Goal: Information Seeking & Learning: Learn about a topic

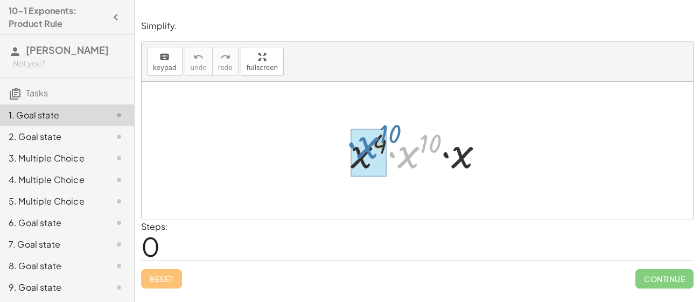
drag, startPoint x: 407, startPoint y: 159, endPoint x: 366, endPoint y: 150, distance: 42.4
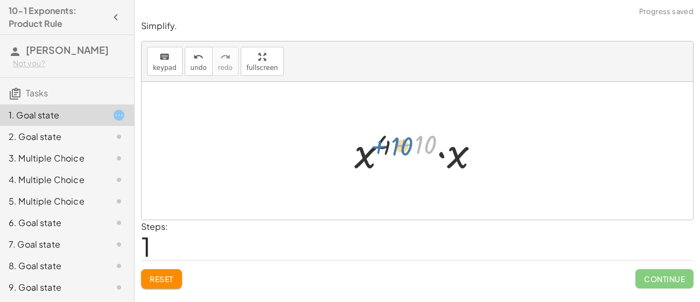
drag, startPoint x: 421, startPoint y: 145, endPoint x: 395, endPoint y: 147, distance: 25.9
click at [395, 147] on div at bounding box center [421, 150] width 144 height 55
drag, startPoint x: 386, startPoint y: 142, endPoint x: 427, endPoint y: 145, distance: 41.6
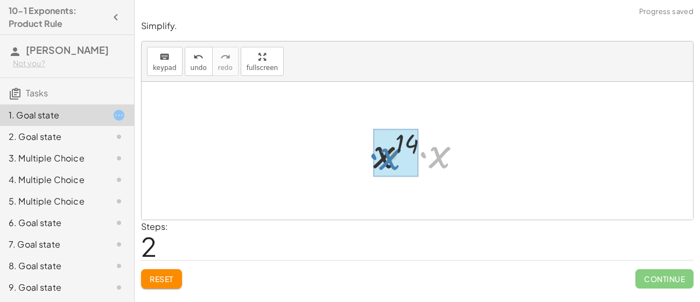
drag, startPoint x: 435, startPoint y: 162, endPoint x: 382, endPoint y: 162, distance: 53.3
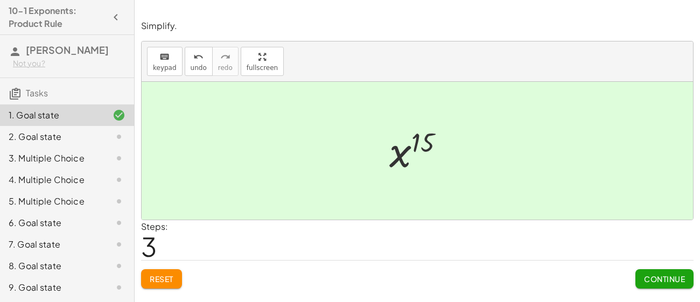
click at [670, 284] on button "Continue" at bounding box center [665, 278] width 58 height 19
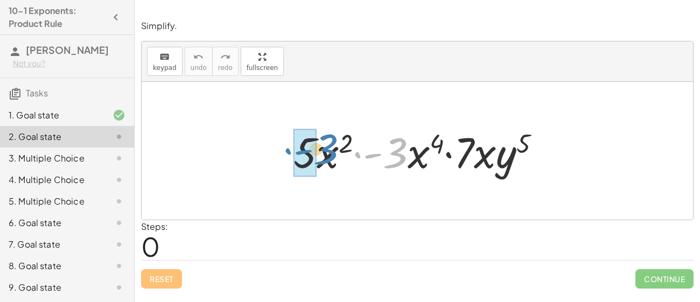
drag, startPoint x: 395, startPoint y: 161, endPoint x: 323, endPoint y: 158, distance: 71.7
click at [323, 158] on div at bounding box center [421, 150] width 267 height 55
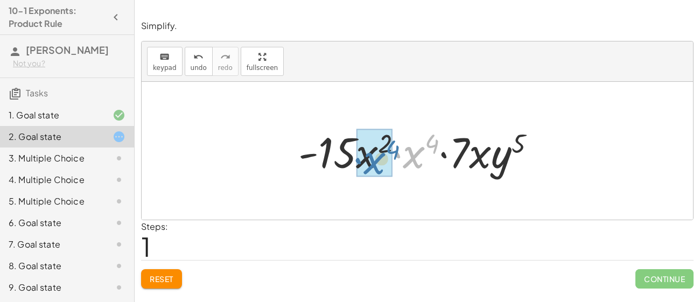
drag, startPoint x: 410, startPoint y: 165, endPoint x: 369, endPoint y: 166, distance: 41.5
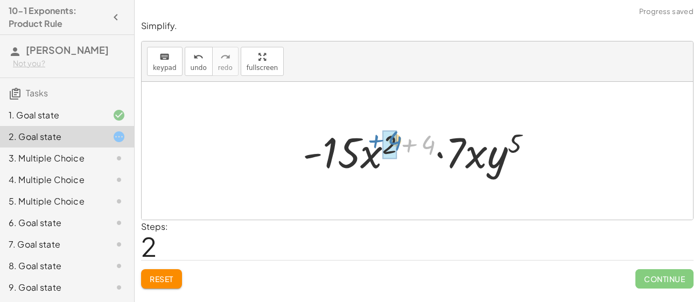
drag, startPoint x: 428, startPoint y: 143, endPoint x: 394, endPoint y: 138, distance: 34.2
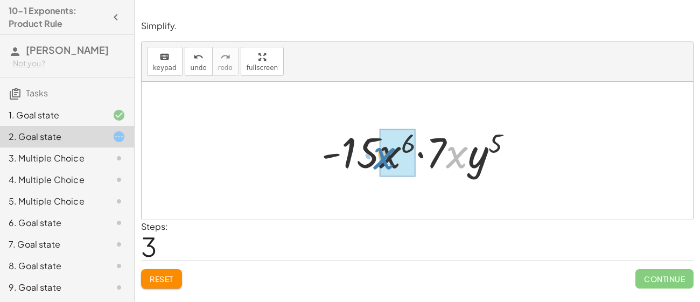
drag, startPoint x: 454, startPoint y: 162, endPoint x: 378, endPoint y: 165, distance: 75.5
click at [378, 165] on div at bounding box center [421, 150] width 210 height 55
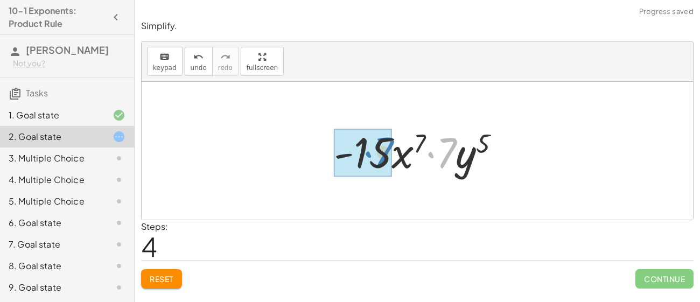
drag, startPoint x: 450, startPoint y: 157, endPoint x: 385, endPoint y: 156, distance: 64.6
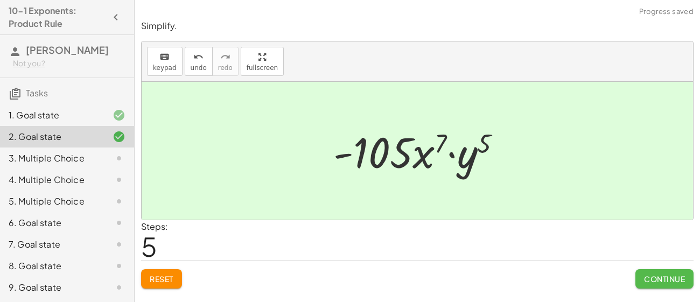
click at [655, 277] on span "Continue" at bounding box center [664, 279] width 41 height 10
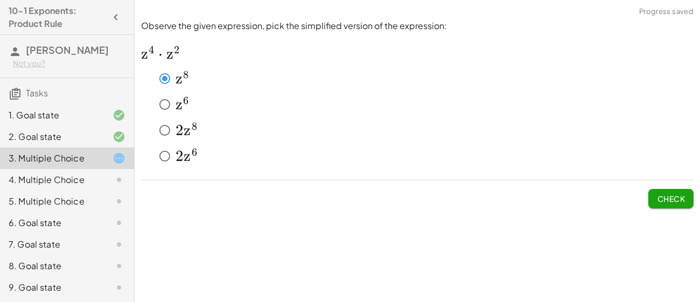
click at [690, 201] on button "Check" at bounding box center [671, 198] width 45 height 19
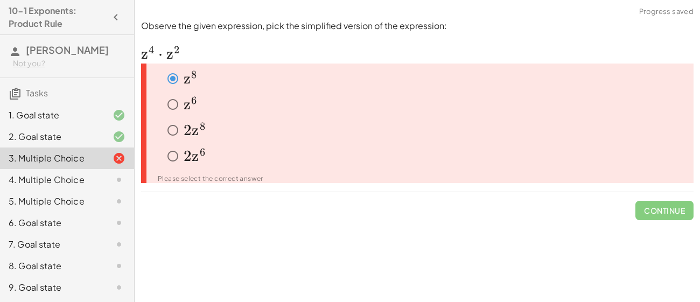
click at [189, 103] on span "z" at bounding box center [187, 104] width 7 height 18
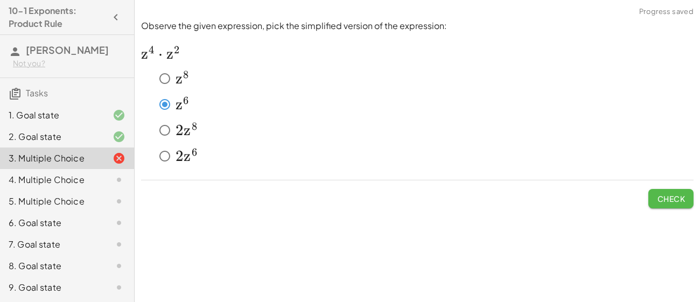
click at [659, 203] on button "Check" at bounding box center [671, 198] width 45 height 19
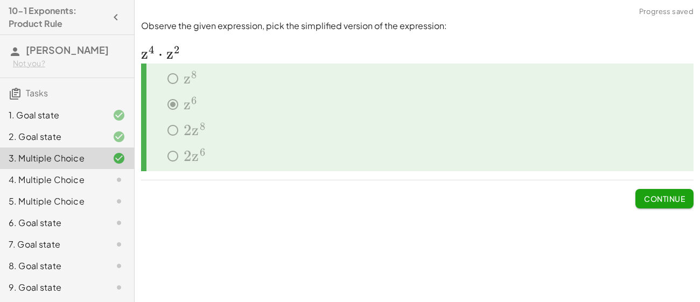
click at [644, 202] on span "Continue" at bounding box center [664, 199] width 41 height 10
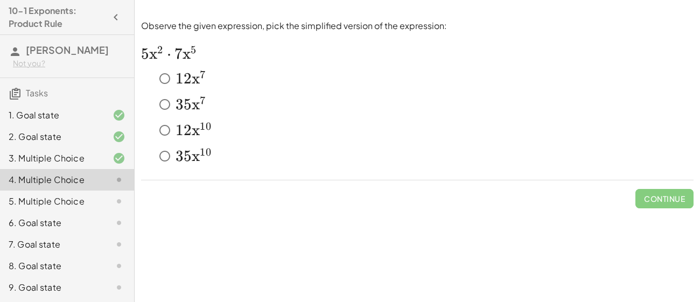
click at [180, 156] on span "3" at bounding box center [180, 156] width 8 height 18
click at [193, 108] on span "x" at bounding box center [196, 104] width 8 height 18
click at [688, 201] on button "Check" at bounding box center [671, 198] width 45 height 19
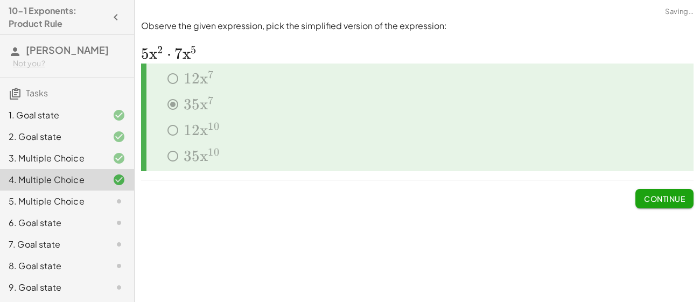
click at [688, 201] on button "Continue" at bounding box center [665, 198] width 58 height 19
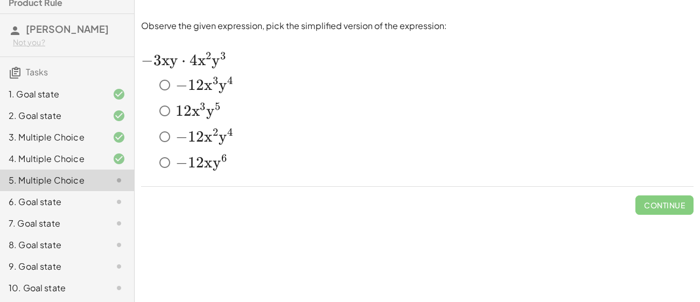
scroll to position [19, 0]
click at [206, 85] on span "x" at bounding box center [208, 85] width 8 height 18
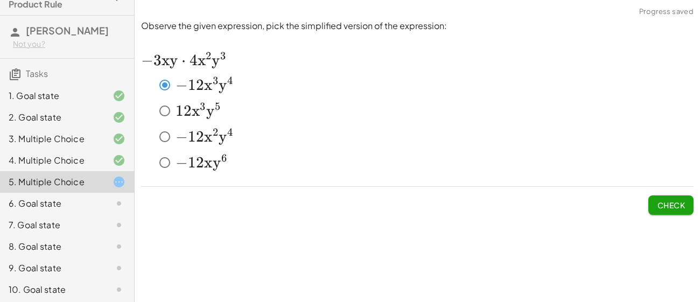
click at [655, 200] on button "Check" at bounding box center [671, 205] width 45 height 19
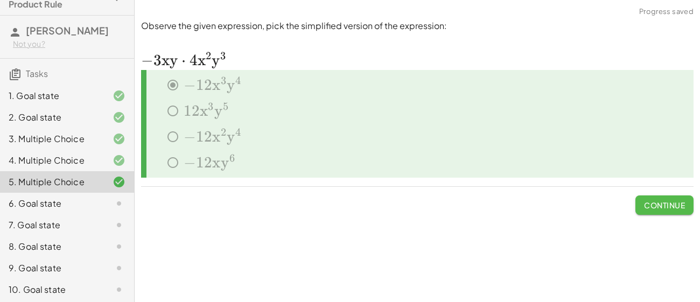
click at [656, 203] on span "Continue" at bounding box center [664, 205] width 41 height 10
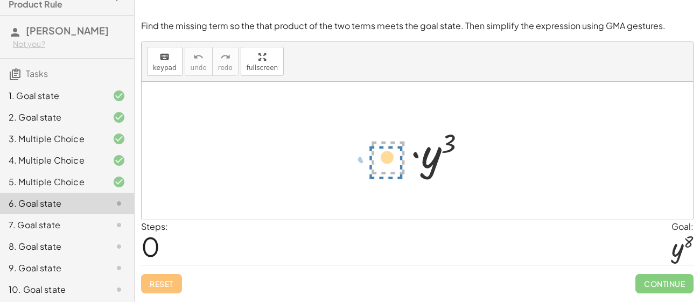
click at [373, 143] on div at bounding box center [422, 150] width 118 height 55
click at [379, 144] on div at bounding box center [422, 150] width 118 height 55
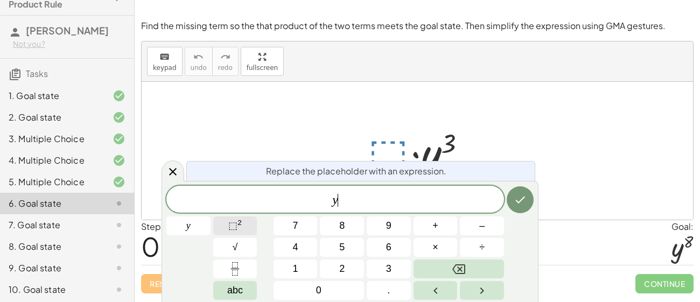
click at [235, 233] on span "⬚ 2" at bounding box center [234, 226] width 13 height 15
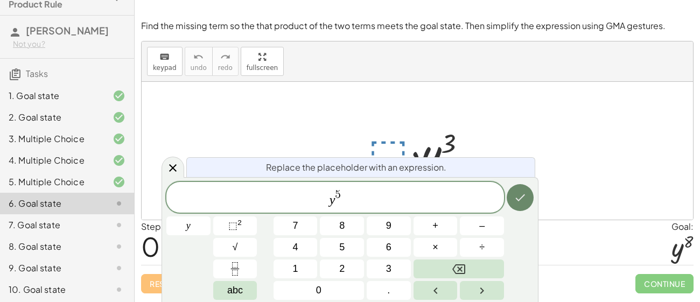
click at [526, 206] on button "Done" at bounding box center [520, 197] width 27 height 27
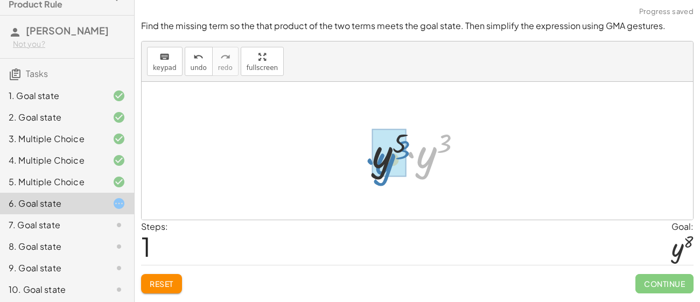
drag, startPoint x: 429, startPoint y: 150, endPoint x: 386, endPoint y: 155, distance: 42.9
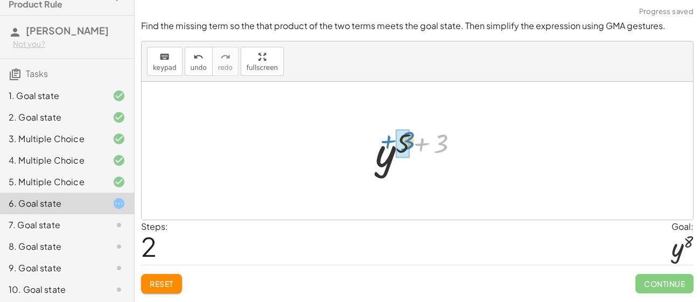
drag, startPoint x: 435, startPoint y: 145, endPoint x: 400, endPoint y: 143, distance: 35.1
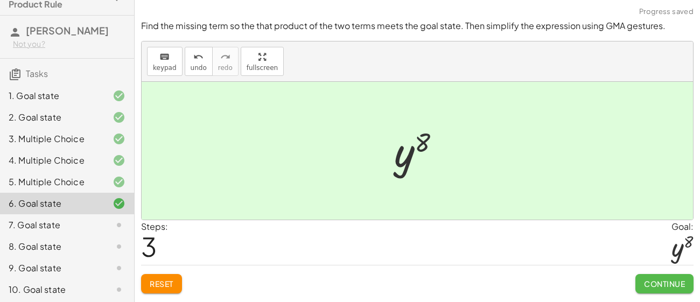
click at [651, 284] on span "Continue" at bounding box center [664, 284] width 41 height 10
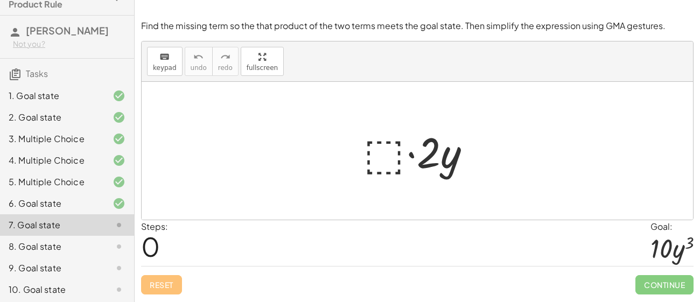
click at [389, 164] on div at bounding box center [421, 150] width 127 height 55
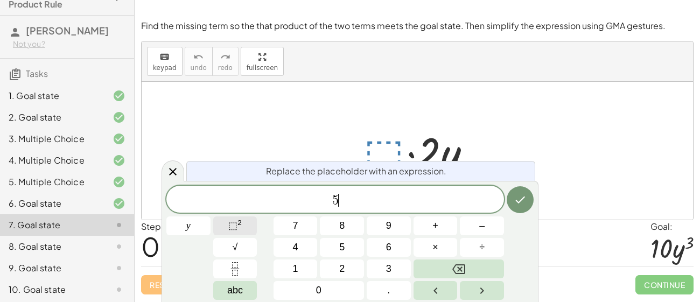
click at [228, 232] on span "⬚ 2" at bounding box center [234, 226] width 13 height 15
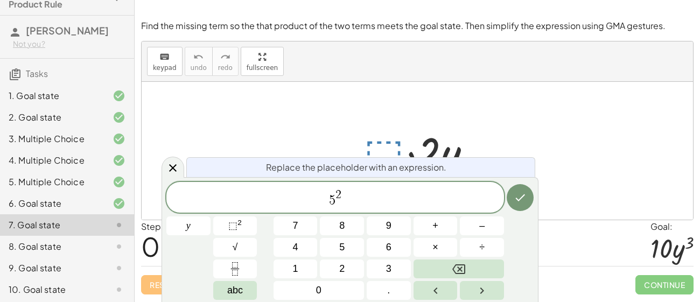
click at [362, 92] on div at bounding box center [418, 151] width 552 height 138
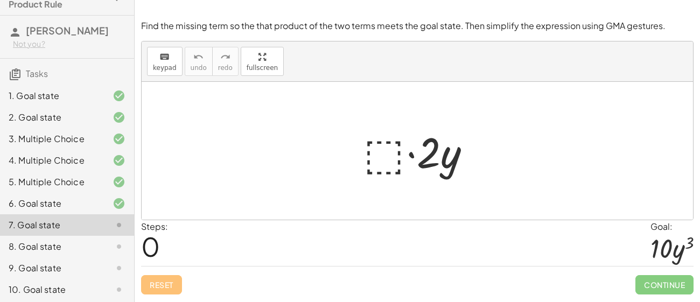
click at [377, 153] on div at bounding box center [421, 150] width 127 height 55
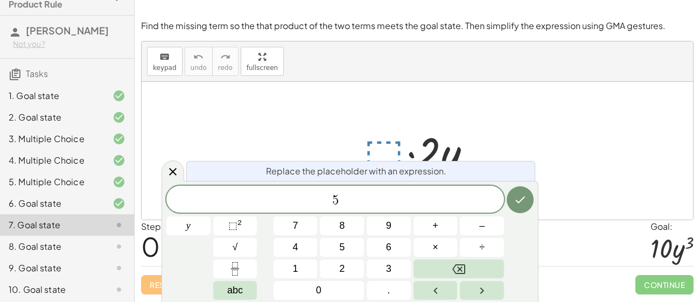
click at [227, 215] on div "5 ​ y 7 8 9 + – 4 5 6 × ÷ ⬚ 2 √ abc 1 2 3 0 ." at bounding box center [349, 243] width 367 height 114
click at [238, 226] on sup "2" at bounding box center [240, 223] width 4 height 8
click at [339, 262] on span "2" at bounding box center [341, 269] width 5 height 15
click at [528, 206] on button "Done" at bounding box center [520, 199] width 27 height 27
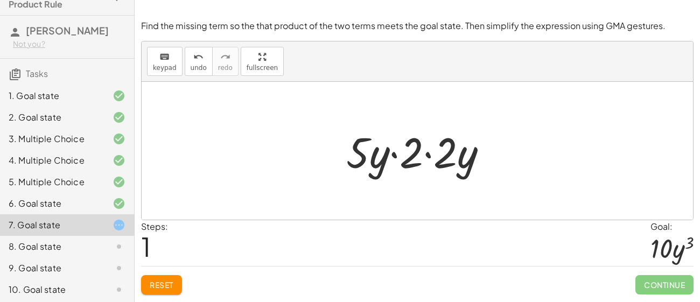
click at [175, 290] on button "Reset" at bounding box center [161, 284] width 41 height 19
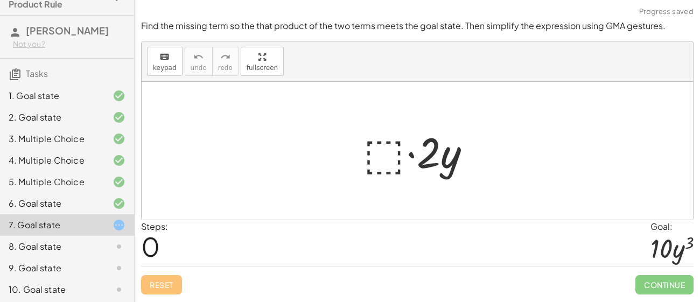
click at [381, 158] on div at bounding box center [421, 150] width 127 height 55
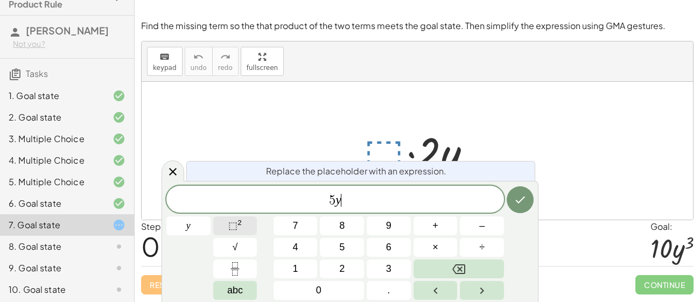
click at [240, 226] on sup "2" at bounding box center [240, 223] width 4 height 8
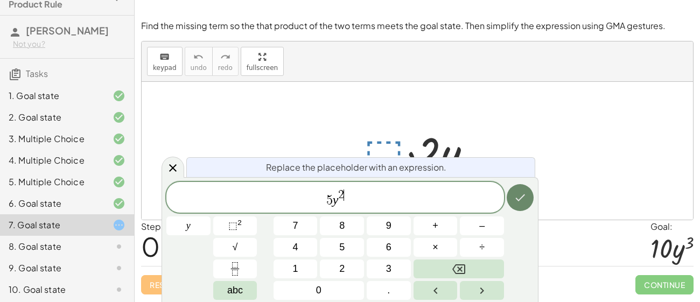
click at [523, 199] on icon "Done" at bounding box center [520, 197] width 13 height 13
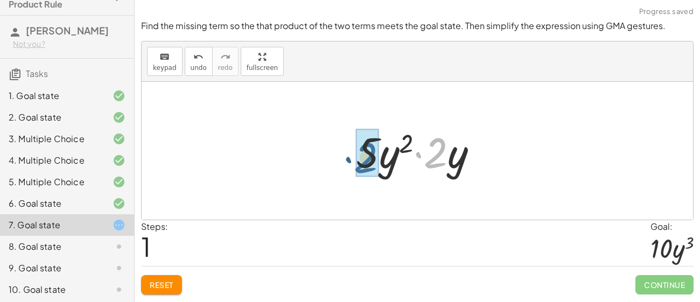
drag, startPoint x: 435, startPoint y: 162, endPoint x: 364, endPoint y: 167, distance: 71.3
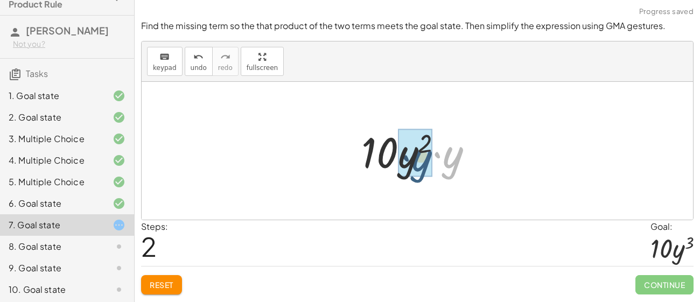
drag, startPoint x: 449, startPoint y: 169, endPoint x: 413, endPoint y: 170, distance: 36.7
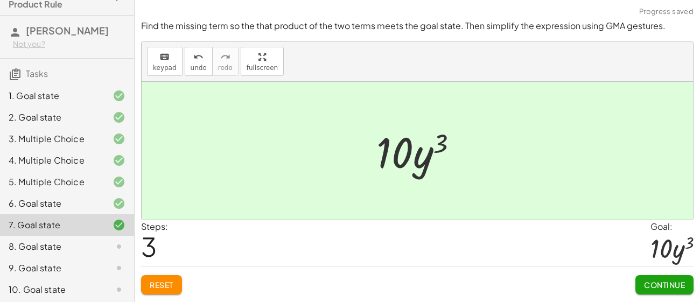
click at [645, 280] on span "Continue" at bounding box center [664, 285] width 41 height 10
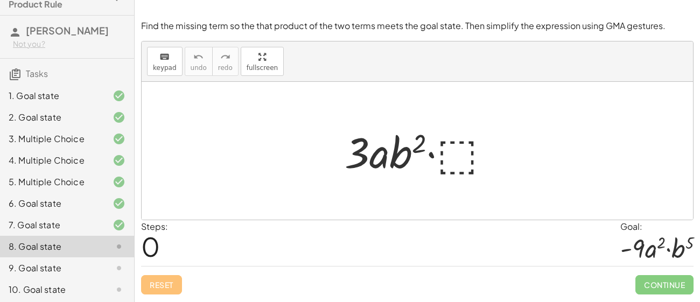
click at [476, 143] on div at bounding box center [421, 150] width 165 height 55
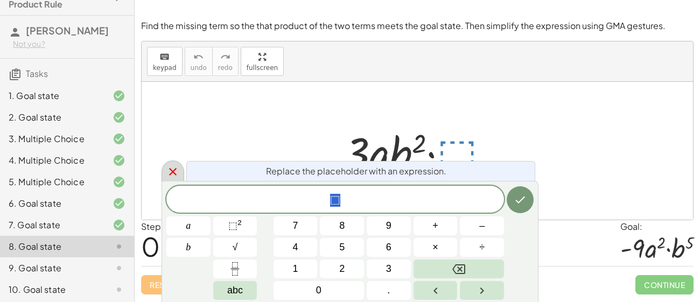
click at [166, 178] on icon at bounding box center [172, 171] width 13 height 13
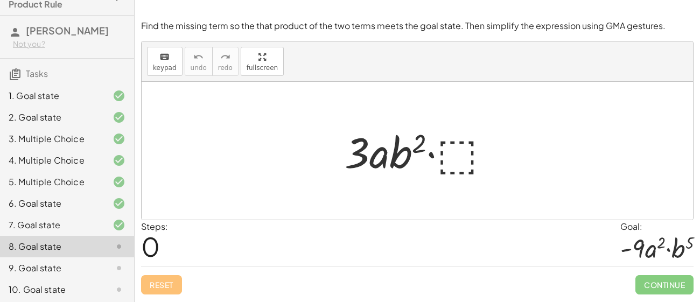
click at [444, 155] on div at bounding box center [421, 150] width 165 height 55
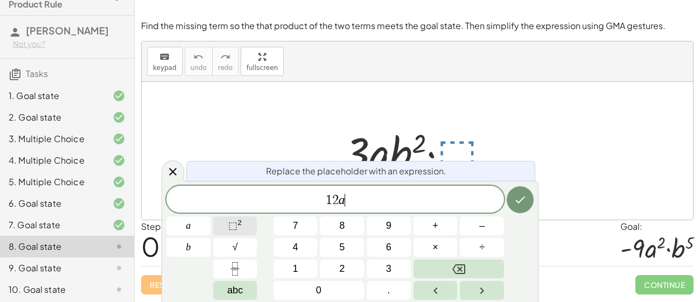
click at [241, 227] on span "⬚ 2" at bounding box center [234, 226] width 13 height 15
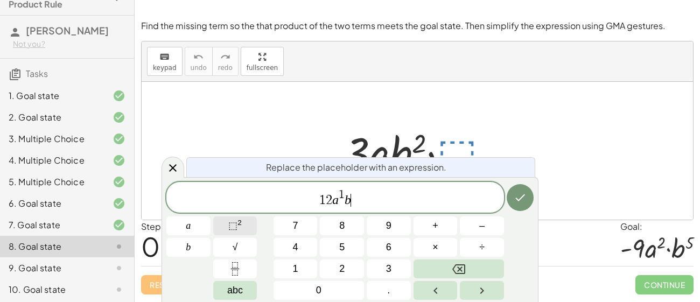
click at [236, 229] on span "⬚" at bounding box center [232, 225] width 9 height 11
click at [526, 207] on button "Done" at bounding box center [520, 197] width 27 height 27
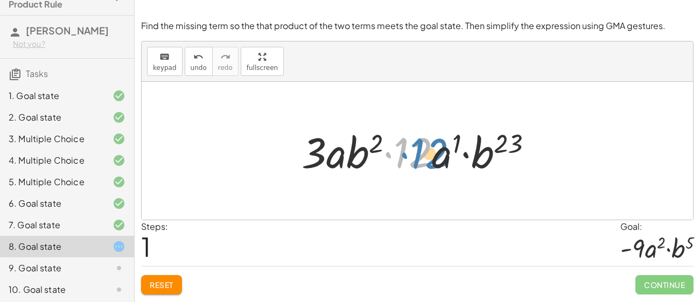
drag, startPoint x: 424, startPoint y: 161, endPoint x: 441, endPoint y: 161, distance: 16.7
click at [441, 161] on div at bounding box center [421, 150] width 251 height 55
click at [172, 287] on span "Reset" at bounding box center [162, 285] width 24 height 10
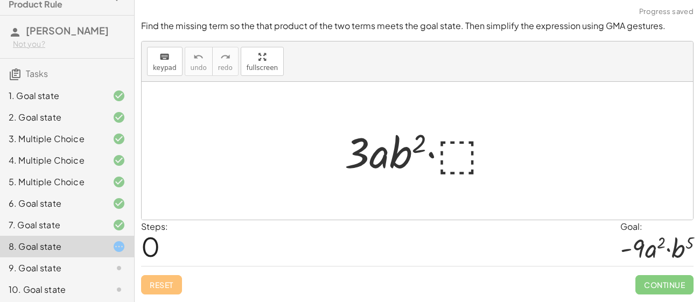
click at [447, 152] on div at bounding box center [421, 150] width 165 height 55
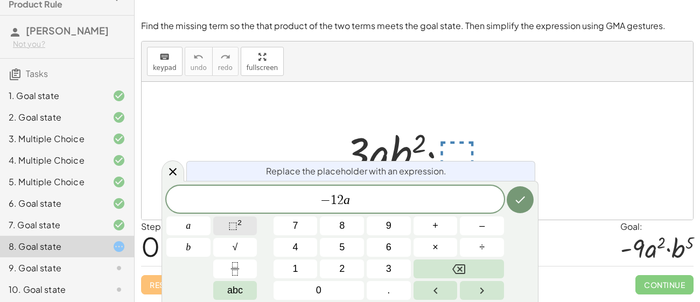
click at [241, 232] on span "⬚ 2" at bounding box center [234, 226] width 13 height 15
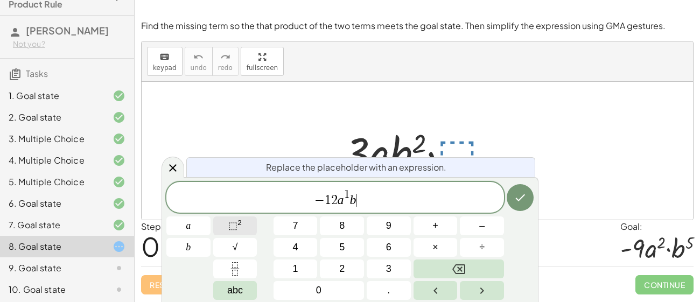
click at [231, 231] on span "⬚ 2" at bounding box center [234, 226] width 13 height 15
click at [526, 199] on icon "Done" at bounding box center [520, 197] width 13 height 13
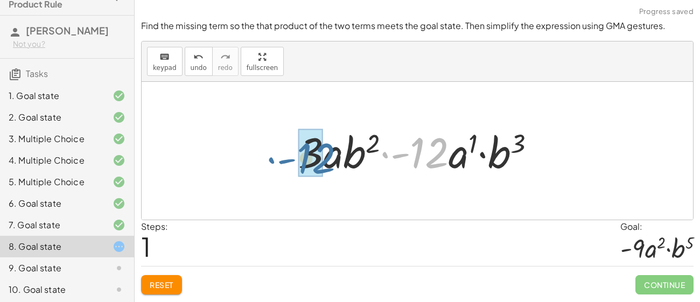
drag, startPoint x: 439, startPoint y: 162, endPoint x: 324, endPoint y: 168, distance: 115.4
click at [324, 168] on div at bounding box center [421, 150] width 256 height 55
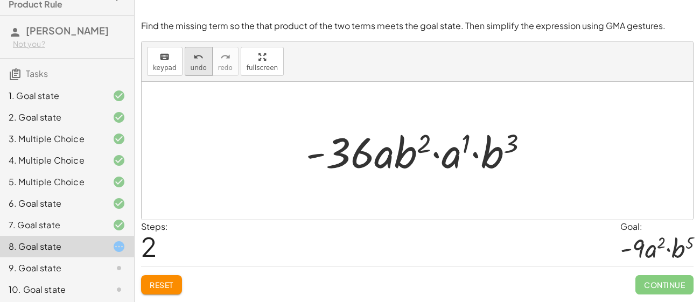
click at [194, 57] on icon "undo" at bounding box center [198, 57] width 10 height 13
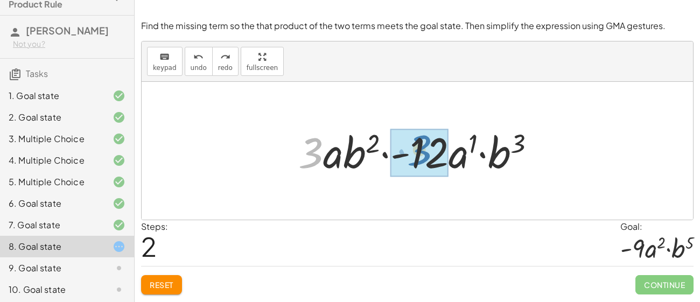
drag, startPoint x: 311, startPoint y: 150, endPoint x: 422, endPoint y: 147, distance: 111.0
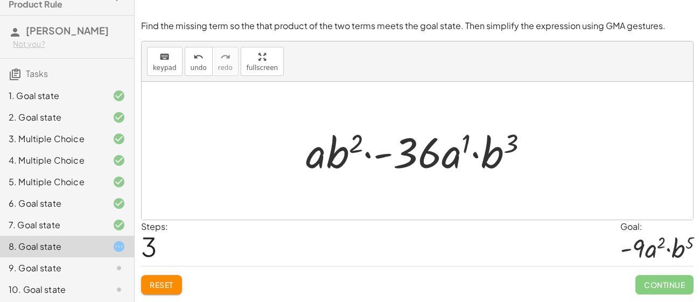
click at [184, 277] on div "Reset Continue" at bounding box center [417, 280] width 553 height 29
click at [174, 281] on button "Reset" at bounding box center [161, 284] width 41 height 19
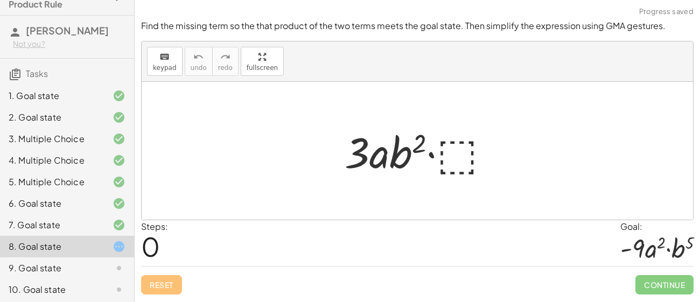
click at [456, 141] on div at bounding box center [421, 150] width 165 height 55
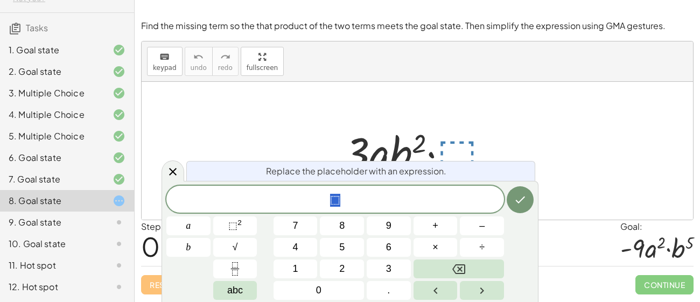
scroll to position [77, 0]
click at [225, 222] on button "⬚ 2" at bounding box center [235, 226] width 44 height 19
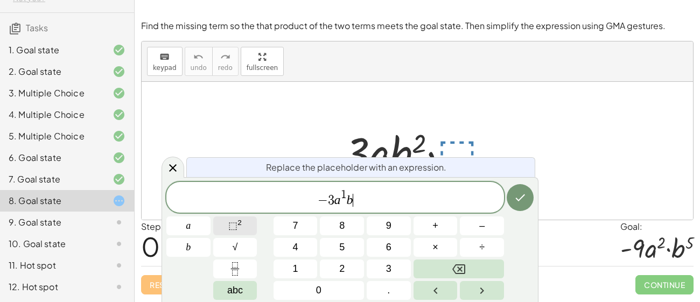
click at [240, 229] on span "⬚ 2" at bounding box center [234, 226] width 13 height 15
click at [530, 195] on button "Done" at bounding box center [520, 197] width 27 height 27
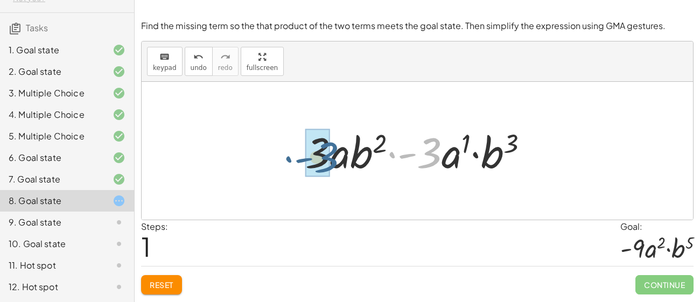
drag, startPoint x: 431, startPoint y: 160, endPoint x: 326, endPoint y: 165, distance: 105.2
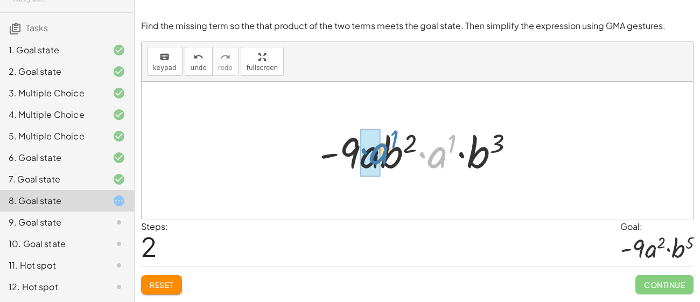
drag, startPoint x: 431, startPoint y: 165, endPoint x: 371, endPoint y: 162, distance: 59.9
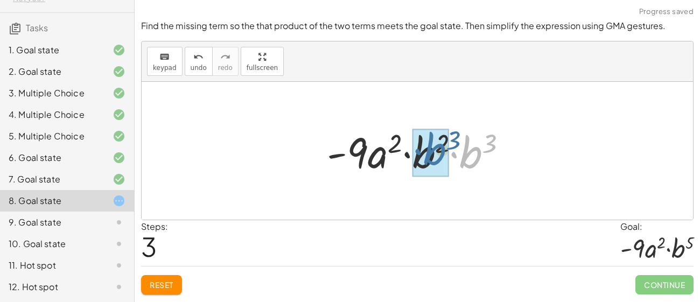
drag, startPoint x: 467, startPoint y: 164, endPoint x: 430, endPoint y: 161, distance: 36.8
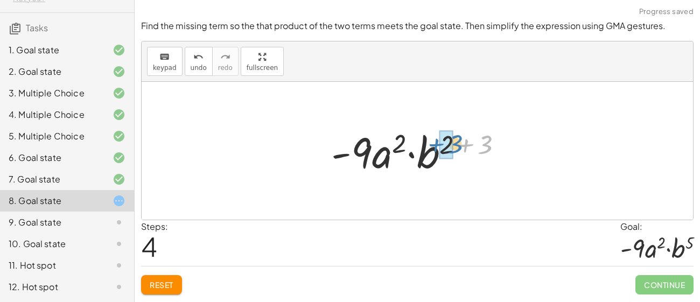
drag, startPoint x: 480, startPoint y: 149, endPoint x: 448, endPoint y: 148, distance: 32.3
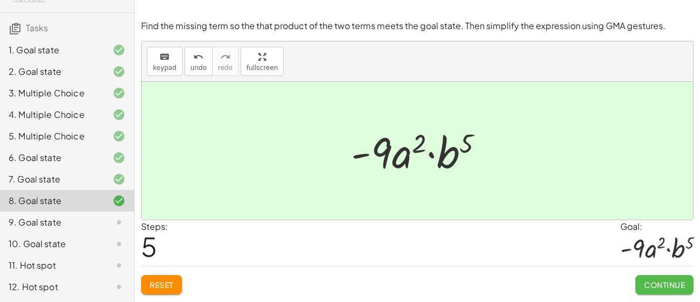
click at [661, 288] on span "Continue" at bounding box center [664, 285] width 41 height 10
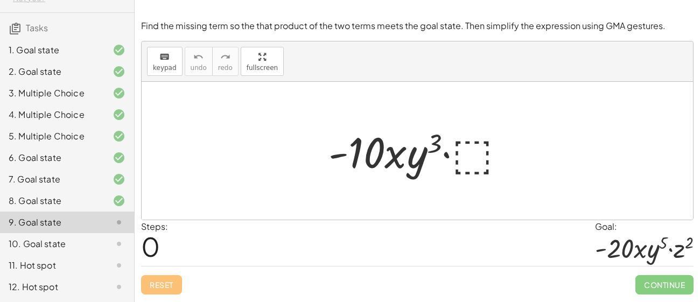
click at [468, 152] on div at bounding box center [421, 150] width 196 height 55
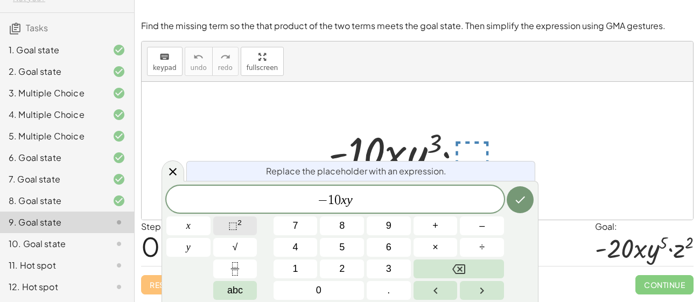
click at [224, 221] on button "⬚ 2" at bounding box center [235, 226] width 44 height 19
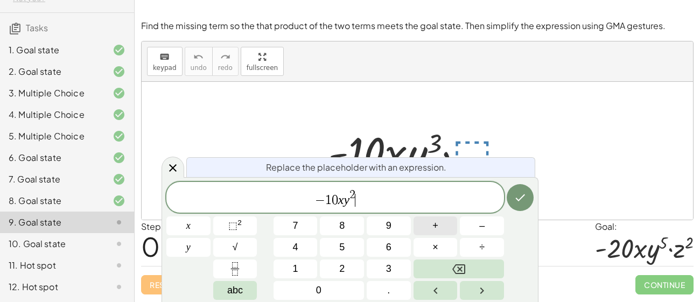
click at [451, 226] on button "+" at bounding box center [436, 226] width 44 height 19
click at [230, 233] on span "⬚ 2" at bounding box center [234, 226] width 13 height 15
click at [527, 205] on button "Done" at bounding box center [520, 197] width 27 height 27
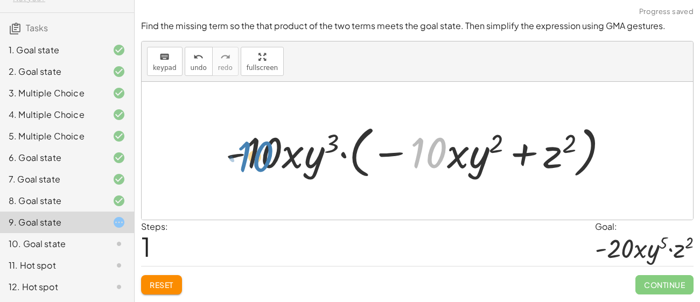
drag, startPoint x: 434, startPoint y: 163, endPoint x: 259, endPoint y: 166, distance: 175.1
click at [259, 166] on div at bounding box center [421, 151] width 402 height 62
click at [154, 287] on span "Reset" at bounding box center [162, 285] width 24 height 10
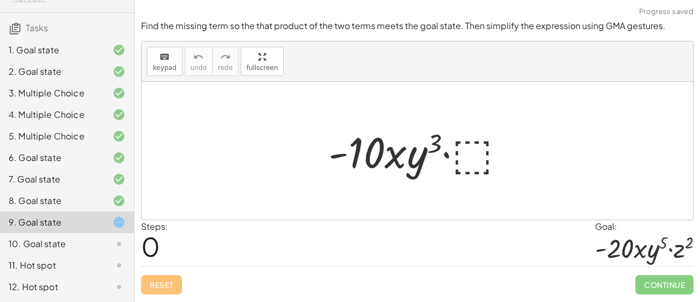
click at [460, 162] on div at bounding box center [421, 150] width 196 height 55
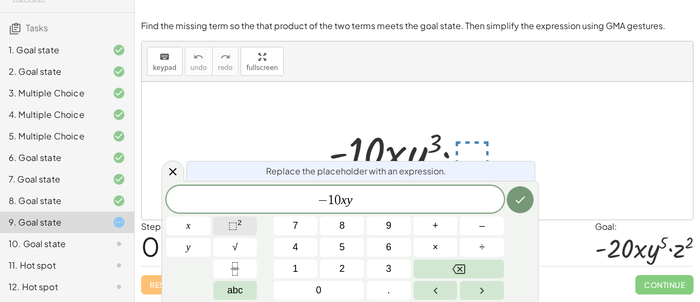
click at [235, 227] on span "⬚" at bounding box center [232, 225] width 9 height 11
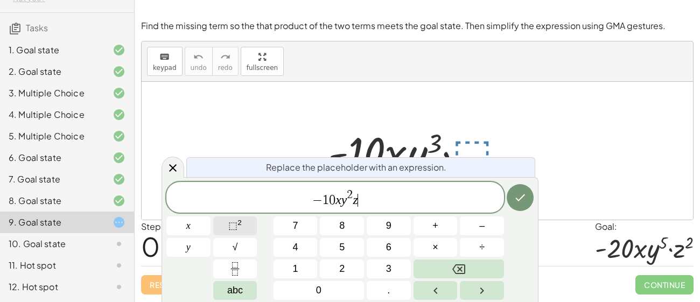
click at [232, 228] on span "⬚" at bounding box center [232, 225] width 9 height 11
click at [533, 200] on button "Done" at bounding box center [520, 197] width 27 height 27
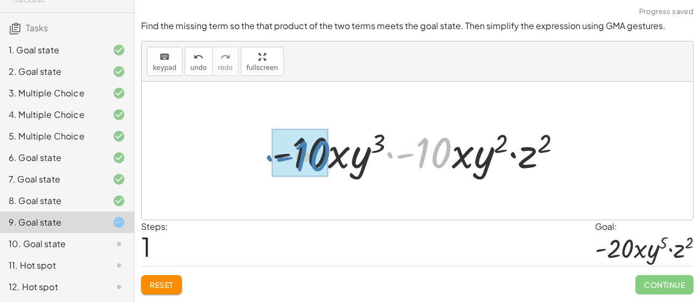
drag, startPoint x: 438, startPoint y: 158, endPoint x: 316, endPoint y: 161, distance: 121.8
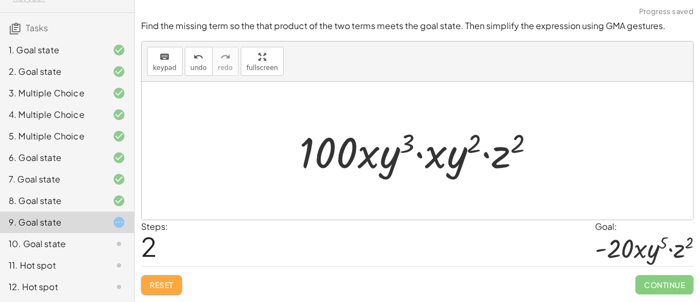
click at [177, 283] on button "Reset" at bounding box center [161, 284] width 41 height 19
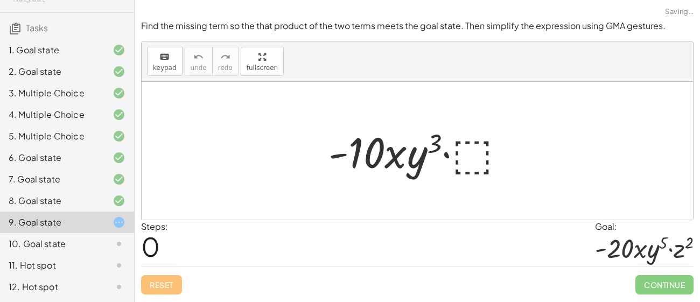
click at [483, 141] on div at bounding box center [421, 150] width 196 height 55
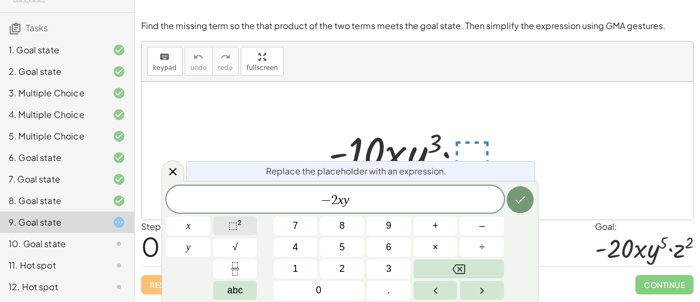
click at [238, 230] on span "⬚" at bounding box center [232, 225] width 9 height 11
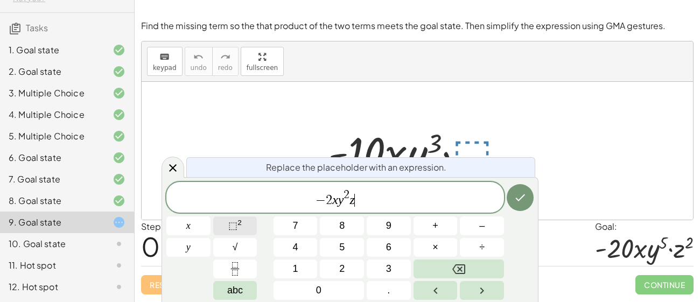
click at [238, 230] on span "⬚ 2" at bounding box center [234, 226] width 13 height 15
click at [507, 197] on button "Done" at bounding box center [520, 197] width 27 height 27
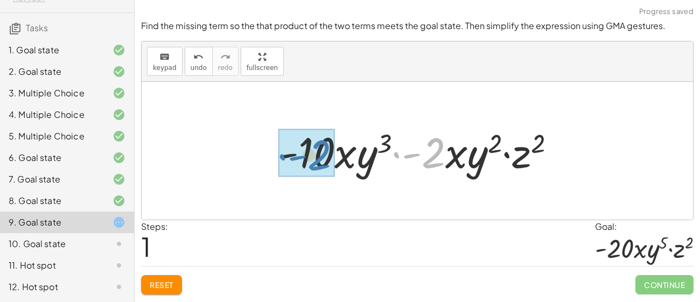
drag, startPoint x: 431, startPoint y: 148, endPoint x: 317, endPoint y: 150, distance: 114.8
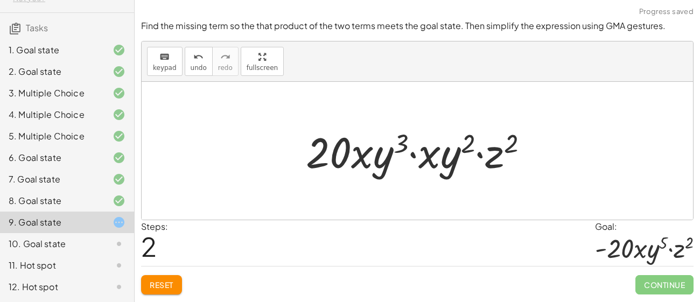
click at [159, 283] on span "Reset" at bounding box center [162, 285] width 24 height 10
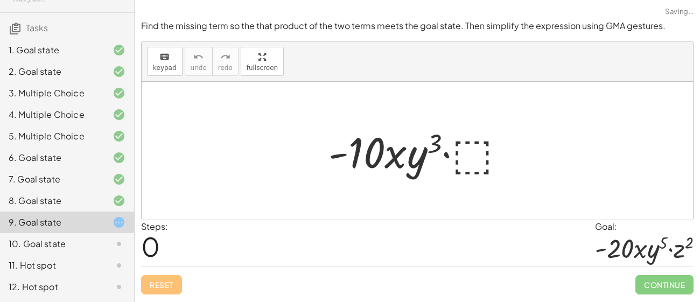
click at [468, 159] on div at bounding box center [421, 150] width 196 height 55
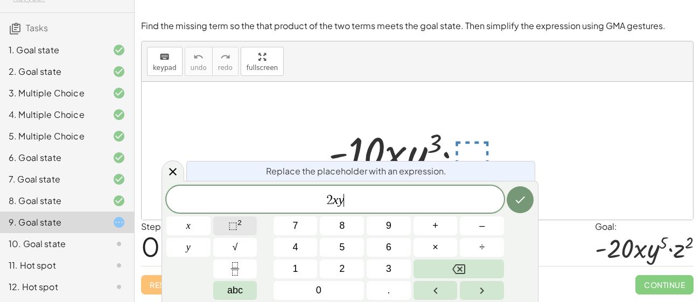
click at [232, 229] on span "⬚" at bounding box center [232, 225] width 9 height 11
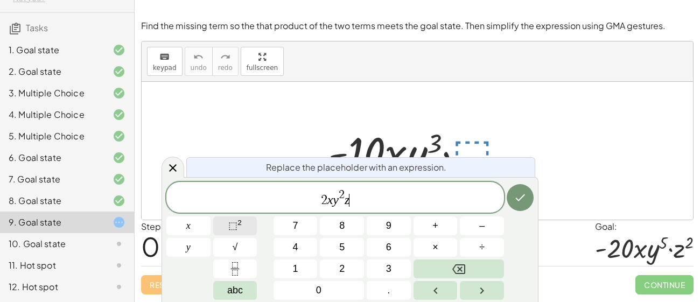
click at [232, 233] on span "⬚ 2" at bounding box center [234, 226] width 13 height 15
click at [519, 198] on icon "Done" at bounding box center [520, 197] width 13 height 13
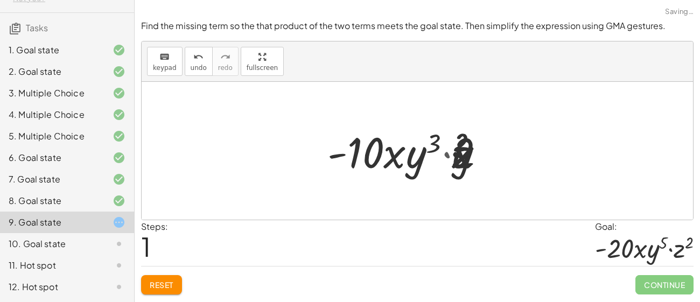
click at [519, 198] on div at bounding box center [418, 151] width 552 height 138
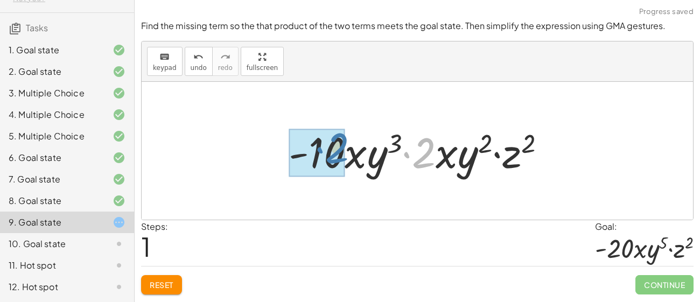
drag, startPoint x: 424, startPoint y: 164, endPoint x: 335, endPoint y: 160, distance: 89.5
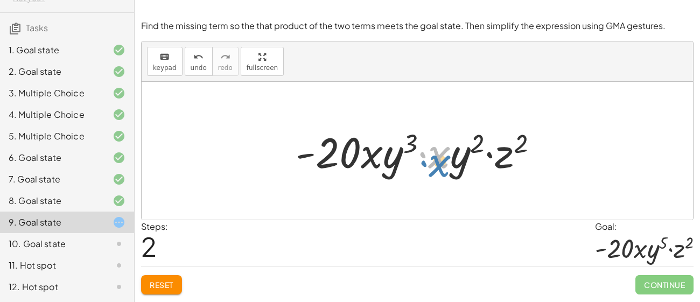
drag, startPoint x: 449, startPoint y: 166, endPoint x: 454, endPoint y: 175, distance: 10.4
click at [454, 175] on div at bounding box center [421, 150] width 262 height 55
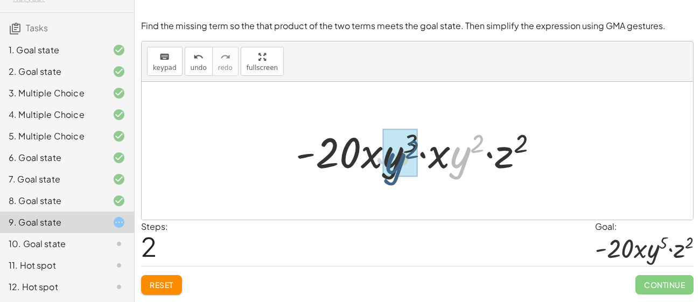
drag, startPoint x: 468, startPoint y: 155, endPoint x: 401, endPoint y: 161, distance: 67.6
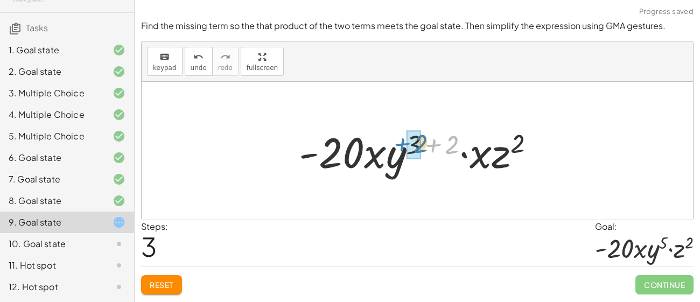
drag, startPoint x: 449, startPoint y: 147, endPoint x: 417, endPoint y: 145, distance: 32.4
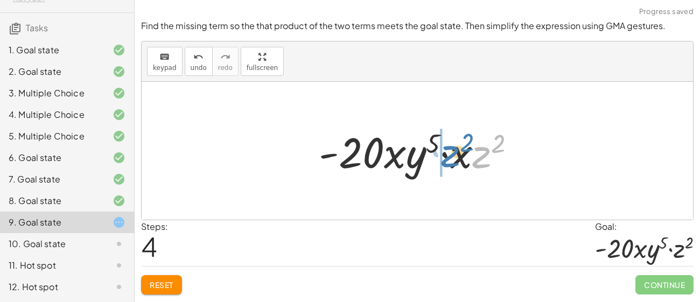
drag, startPoint x: 477, startPoint y: 163, endPoint x: 446, endPoint y: 162, distance: 31.3
click at [446, 162] on div at bounding box center [422, 150] width 217 height 55
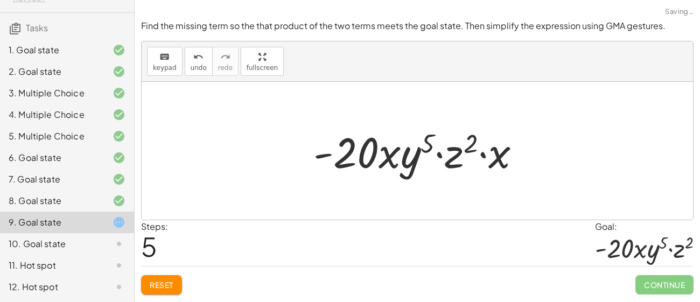
click at [500, 159] on div at bounding box center [421, 150] width 227 height 55
click at [168, 291] on button "Reset" at bounding box center [161, 284] width 41 height 19
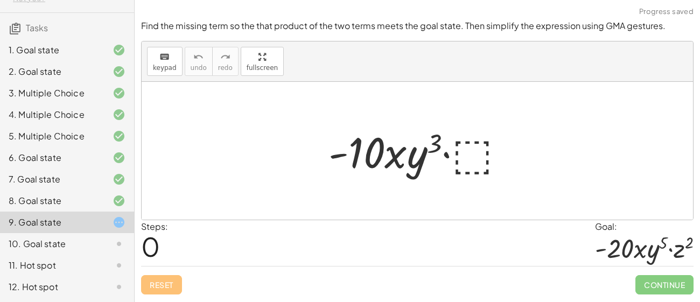
click at [481, 145] on div at bounding box center [421, 150] width 196 height 55
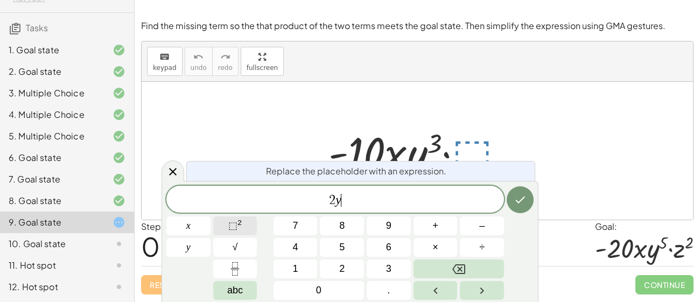
click at [244, 222] on button "⬚ 2" at bounding box center [235, 226] width 44 height 19
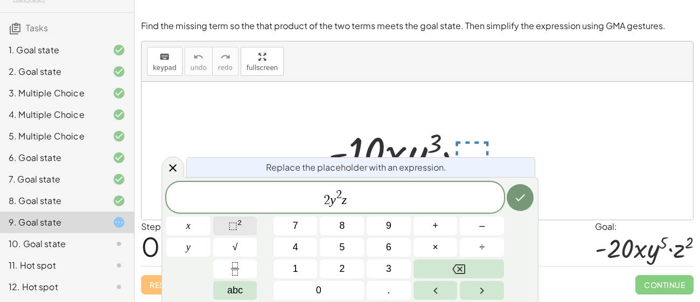
click at [253, 230] on button "⬚ 2" at bounding box center [235, 226] width 44 height 19
click at [519, 204] on icon "Done" at bounding box center [520, 197] width 13 height 13
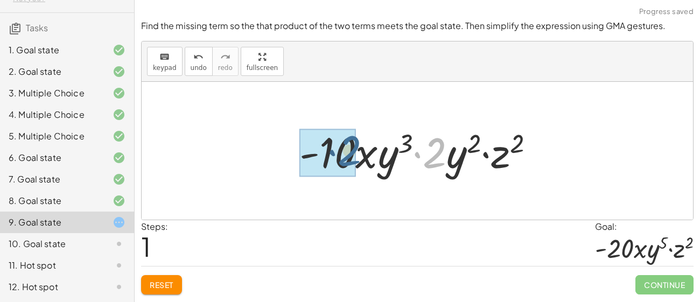
drag, startPoint x: 439, startPoint y: 165, endPoint x: 347, endPoint y: 164, distance: 91.6
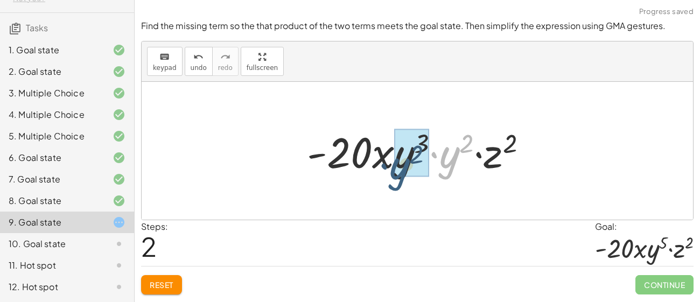
drag, startPoint x: 455, startPoint y: 154, endPoint x: 403, endPoint y: 165, distance: 52.9
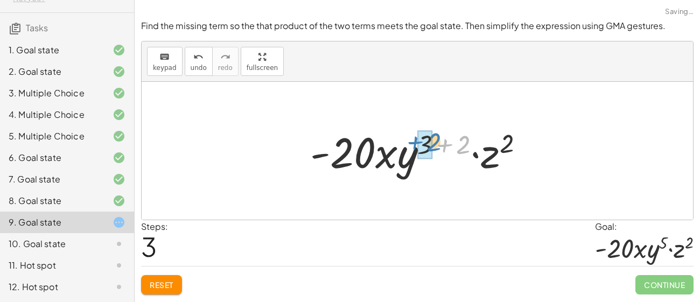
drag, startPoint x: 461, startPoint y: 143, endPoint x: 429, endPoint y: 140, distance: 31.9
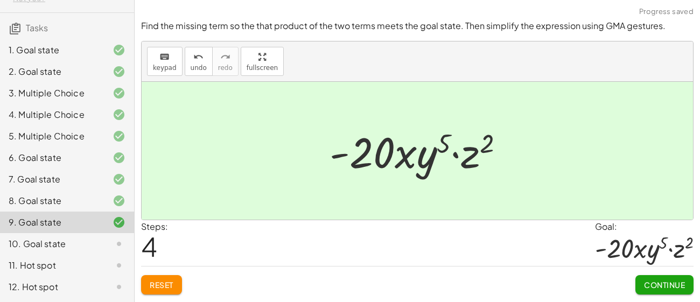
click at [656, 282] on span "Continue" at bounding box center [664, 285] width 41 height 10
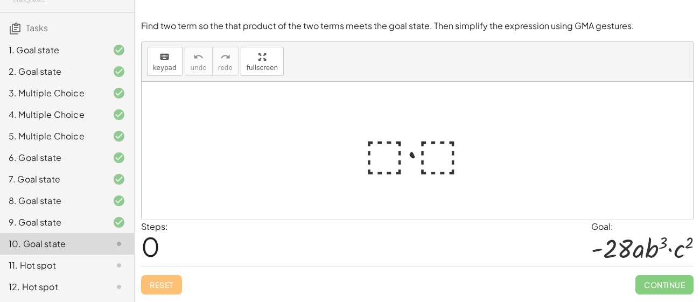
click at [370, 156] on div at bounding box center [422, 150] width 126 height 55
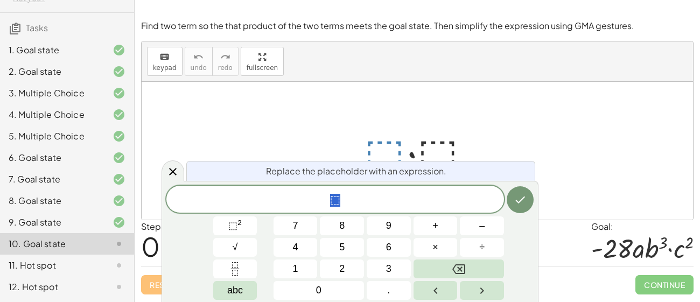
click at [371, 138] on div at bounding box center [422, 150] width 126 height 55
click at [524, 205] on icon "Done" at bounding box center [520, 199] width 13 height 13
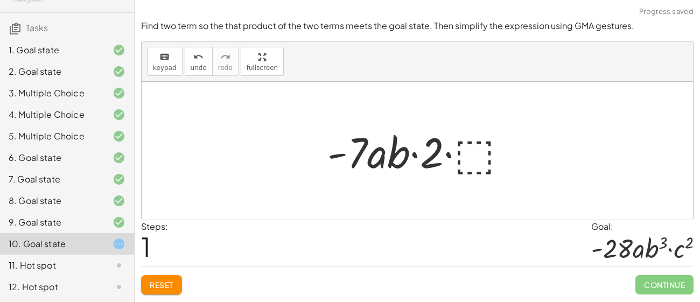
click at [476, 163] on div at bounding box center [421, 150] width 199 height 55
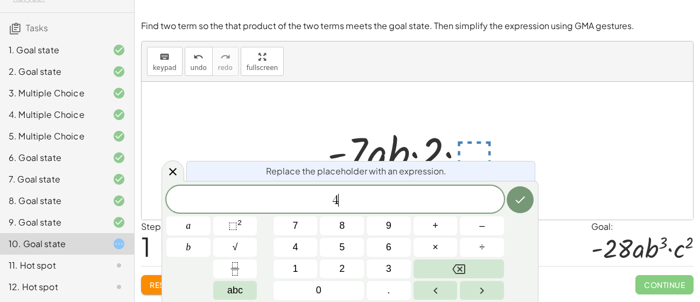
click at [441, 148] on div at bounding box center [421, 150] width 199 height 55
click at [522, 201] on icon "Done" at bounding box center [520, 199] width 13 height 13
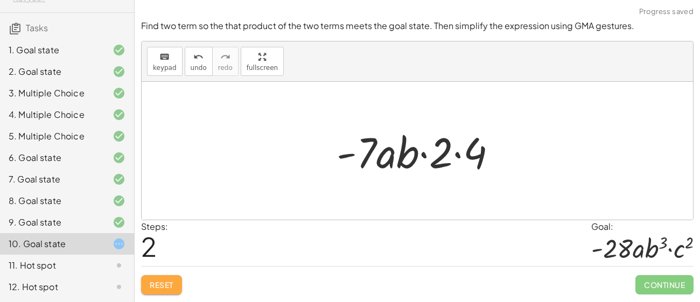
click at [164, 291] on button "Reset" at bounding box center [161, 284] width 41 height 19
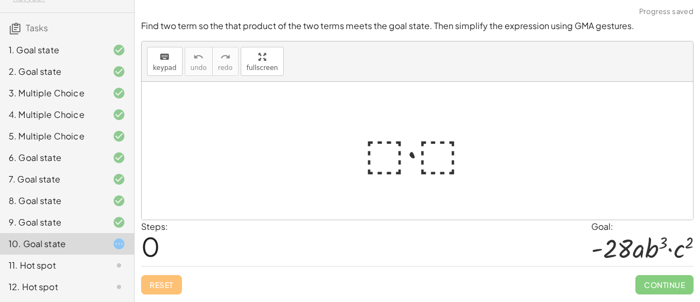
click at [371, 157] on div at bounding box center [422, 150] width 126 height 55
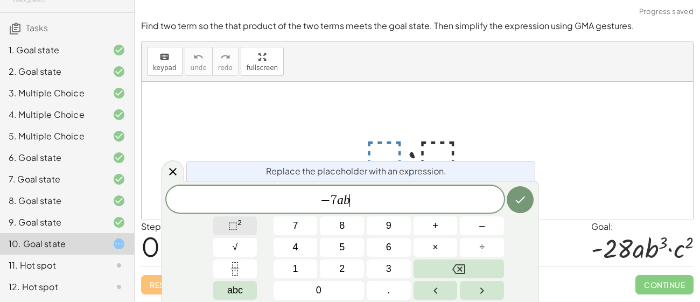
click at [238, 229] on span "⬚ 2" at bounding box center [234, 226] width 13 height 15
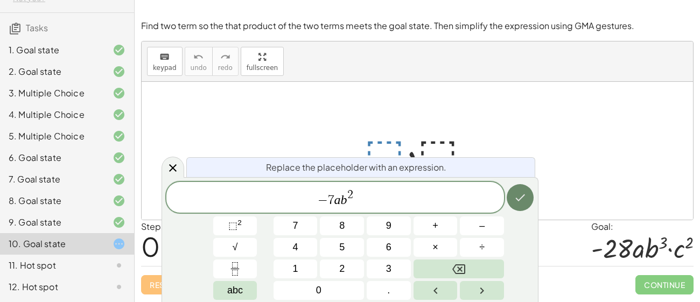
click at [526, 194] on icon "Done" at bounding box center [520, 197] width 13 height 13
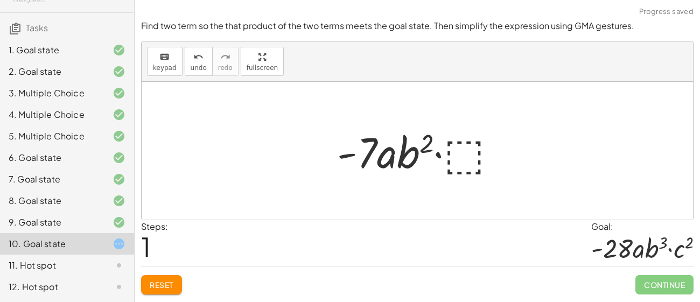
click at [451, 152] on div at bounding box center [421, 150] width 179 height 55
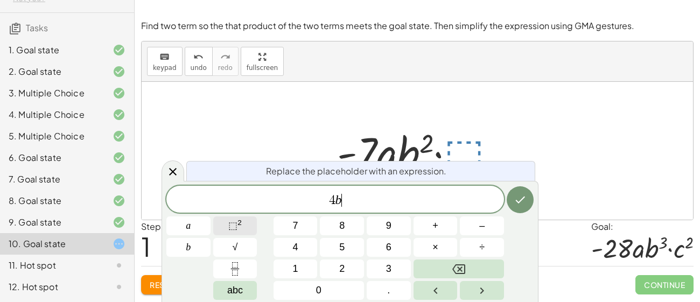
click at [224, 221] on button "⬚ 2" at bounding box center [235, 226] width 44 height 19
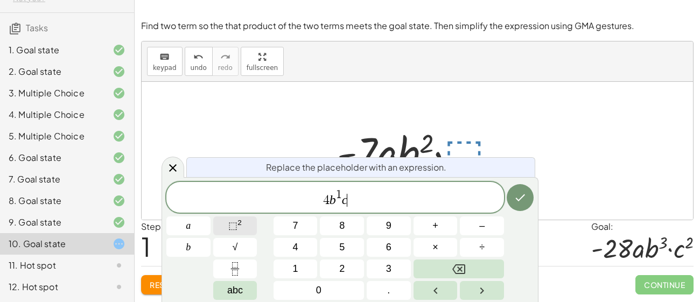
click at [231, 228] on span "⬚" at bounding box center [232, 225] width 9 height 11
click at [521, 192] on icon "Done" at bounding box center [520, 197] width 13 height 13
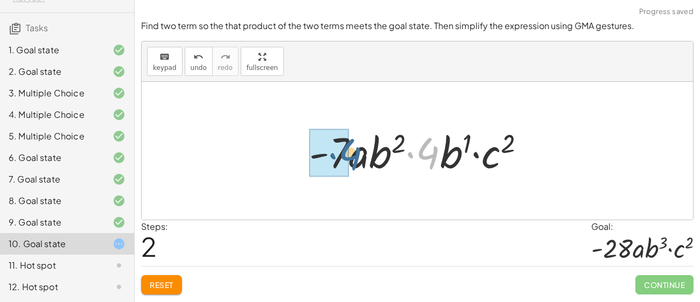
drag, startPoint x: 424, startPoint y: 156, endPoint x: 344, endPoint y: 157, distance: 80.3
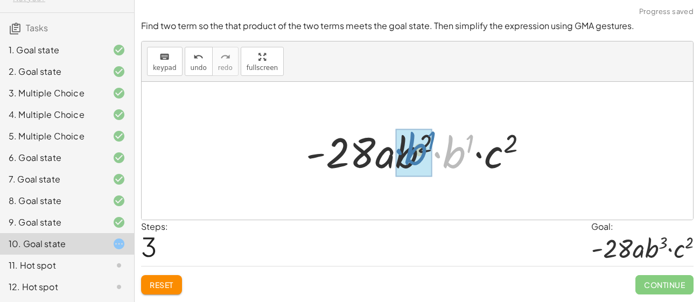
drag, startPoint x: 448, startPoint y: 162, endPoint x: 409, endPoint y: 158, distance: 38.9
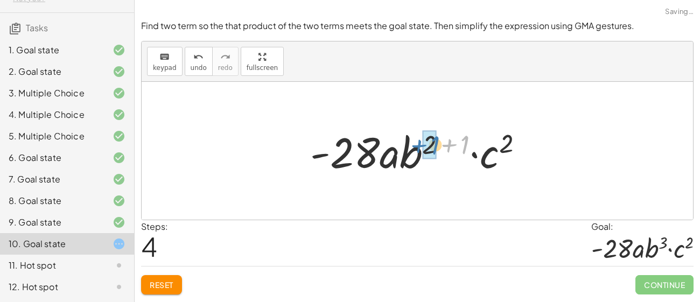
drag, startPoint x: 460, startPoint y: 145, endPoint x: 429, endPoint y: 146, distance: 30.7
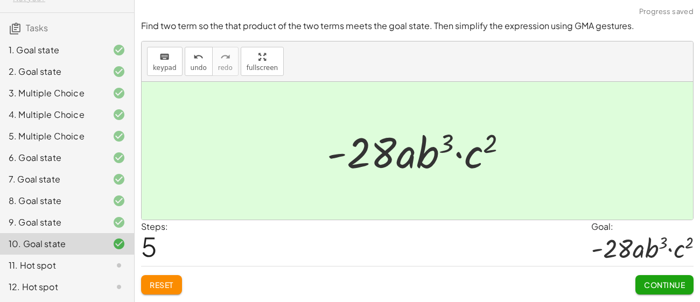
click at [665, 286] on span "Continue" at bounding box center [664, 285] width 41 height 10
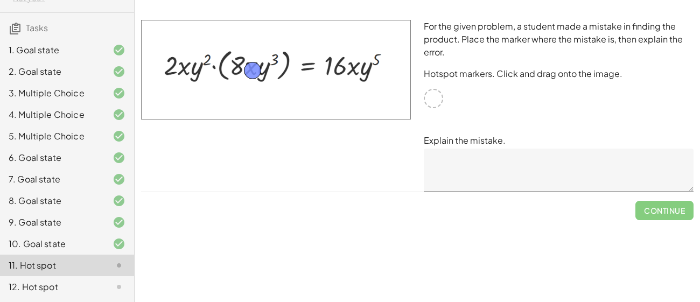
drag, startPoint x: 431, startPoint y: 96, endPoint x: 248, endPoint y: 67, distance: 185.4
click at [474, 163] on textarea at bounding box center [559, 170] width 270 height 43
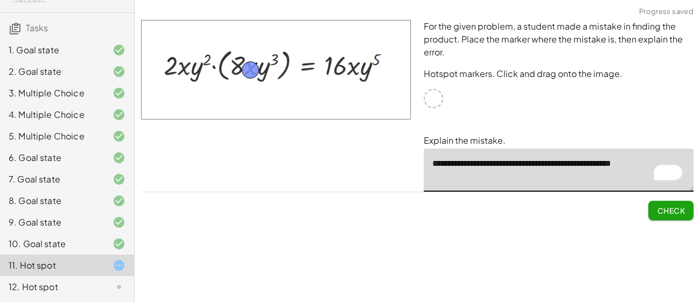
type textarea "**********"
click at [431, 161] on textarea "**********" at bounding box center [559, 170] width 270 height 43
drag, startPoint x: 431, startPoint y: 161, endPoint x: 665, endPoint y: 179, distance: 233.9
click at [665, 179] on textarea "**********" at bounding box center [559, 170] width 270 height 43
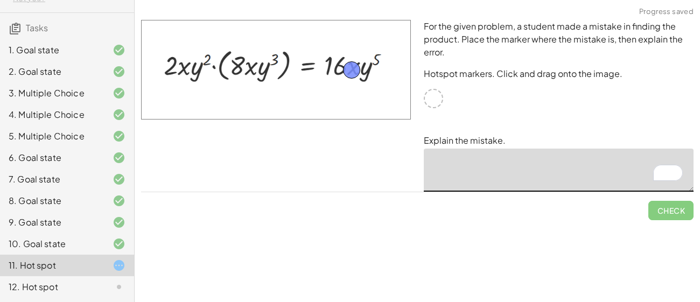
drag, startPoint x: 252, startPoint y: 70, endPoint x: 353, endPoint y: 69, distance: 101.8
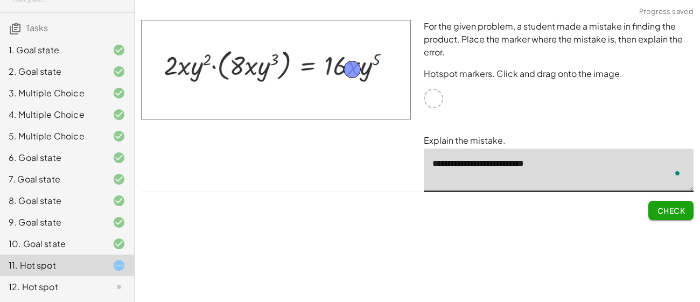
click at [563, 168] on textarea "**********" at bounding box center [559, 170] width 270 height 43
type textarea "**********"
click at [674, 206] on span "Check" at bounding box center [671, 211] width 28 height 10
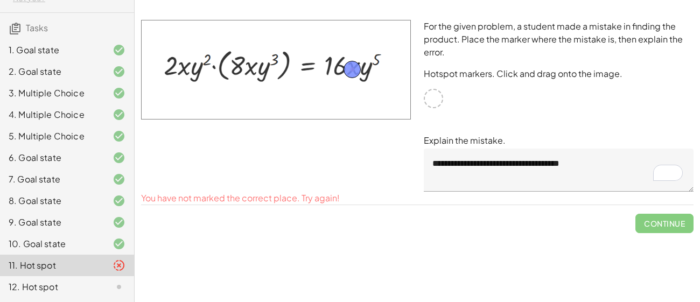
drag, startPoint x: 352, startPoint y: 70, endPoint x: 358, endPoint y: 68, distance: 5.8
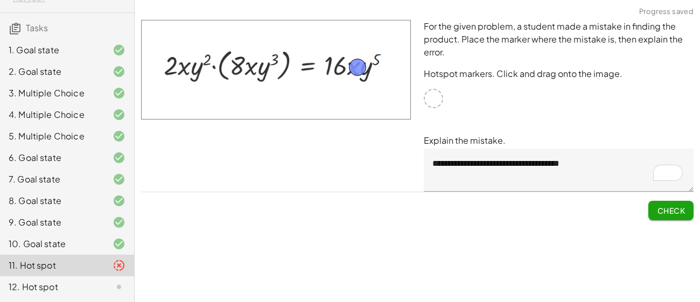
click at [650, 212] on button "Check" at bounding box center [671, 210] width 45 height 19
click at [671, 206] on span "Continue" at bounding box center [664, 211] width 41 height 10
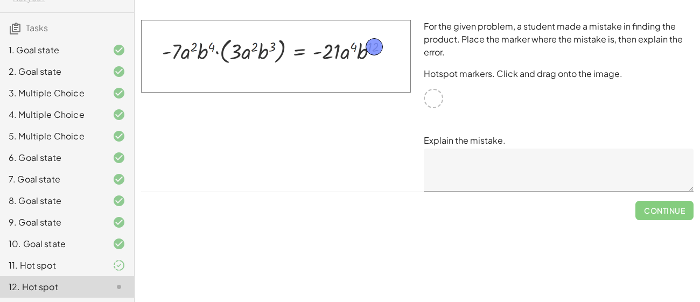
drag, startPoint x: 436, startPoint y: 96, endPoint x: 377, endPoint y: 45, distance: 78.6
click at [473, 162] on textarea at bounding box center [559, 170] width 270 height 43
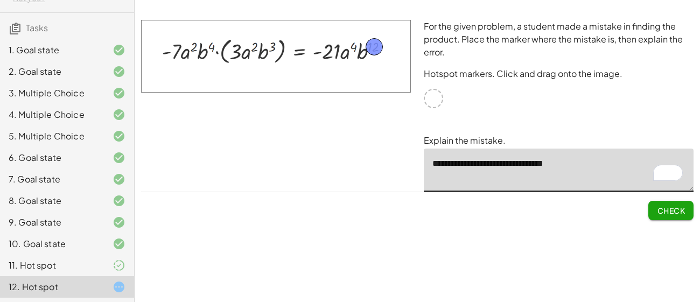
click at [483, 165] on textarea "**********" at bounding box center [559, 170] width 270 height 43
click at [578, 168] on textarea "**********" at bounding box center [559, 170] width 270 height 43
click at [678, 164] on textarea "**********" at bounding box center [559, 170] width 270 height 43
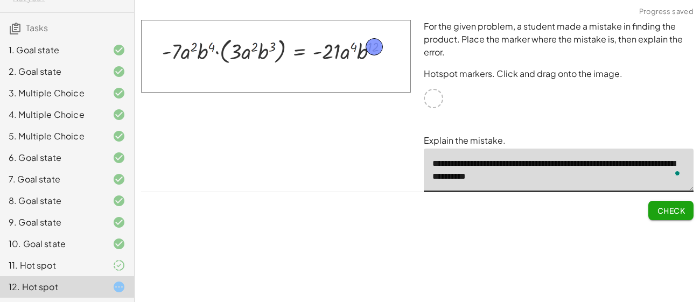
click at [550, 164] on textarea "**********" at bounding box center [559, 170] width 270 height 43
type textarea "**********"
click at [655, 208] on button "Check" at bounding box center [671, 210] width 45 height 19
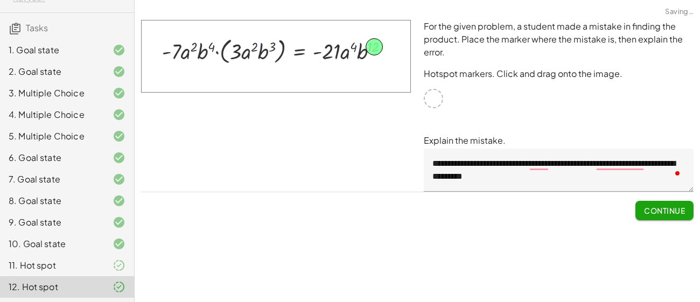
click at [655, 210] on span "Continue" at bounding box center [664, 211] width 41 height 10
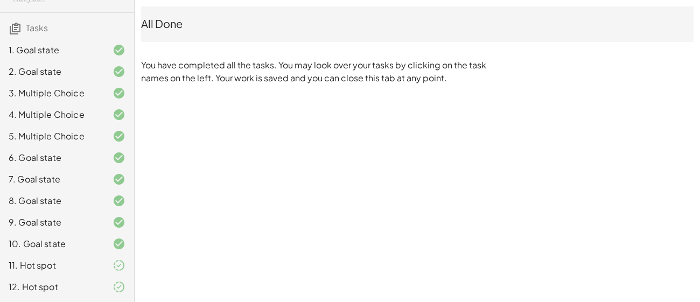
click at [74, 276] on div "10. Goal state" at bounding box center [67, 287] width 134 height 22
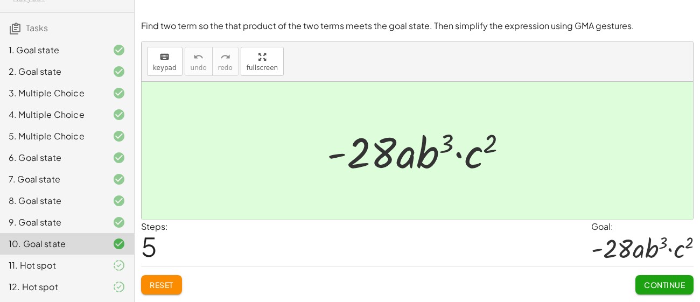
click at [60, 288] on div "12. Hot spot" at bounding box center [52, 287] width 87 height 13
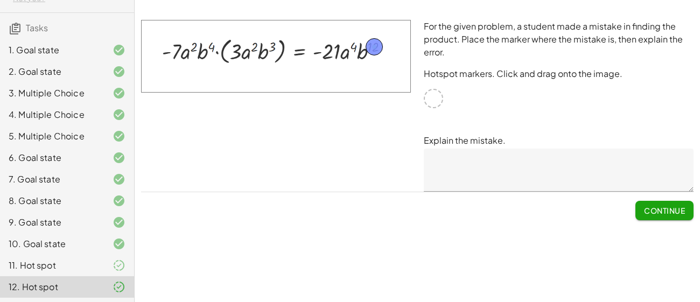
click at [646, 208] on span "Continue" at bounding box center [664, 211] width 41 height 10
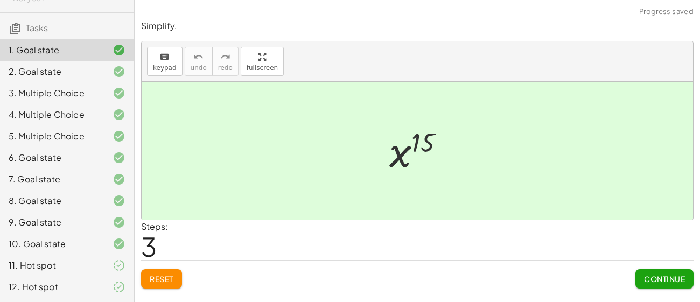
scroll to position [0, 0]
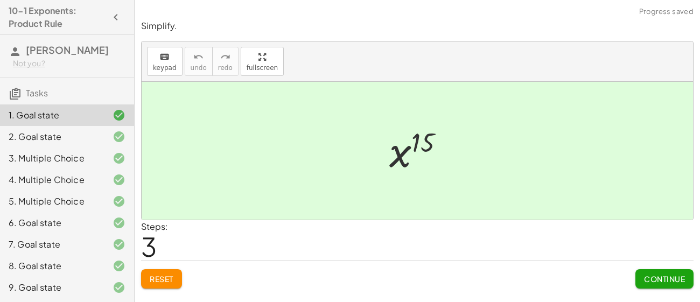
scroll to position [77, 0]
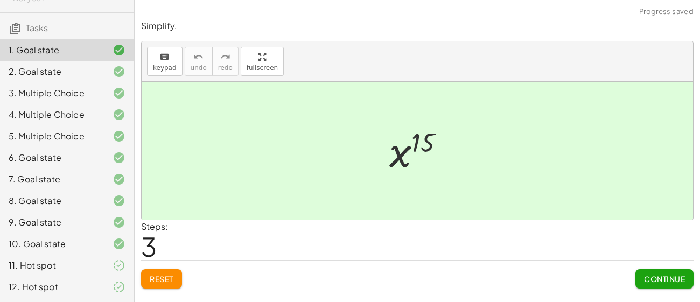
click at [68, 290] on div "12. Hot spot" at bounding box center [52, 287] width 87 height 13
